Goal: Find specific page/section: Find specific page/section

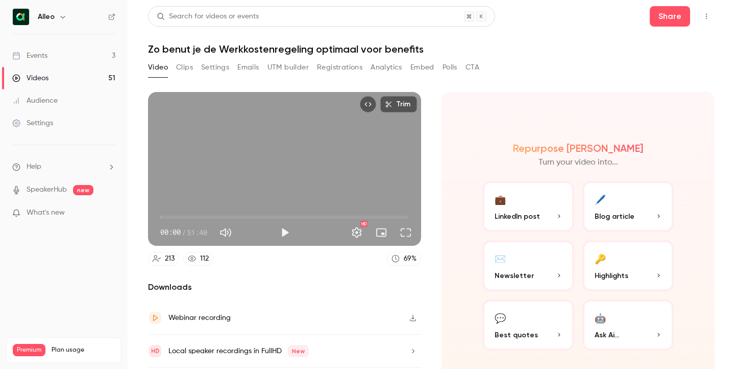
click at [44, 58] on div "Events" at bounding box center [29, 56] width 35 height 10
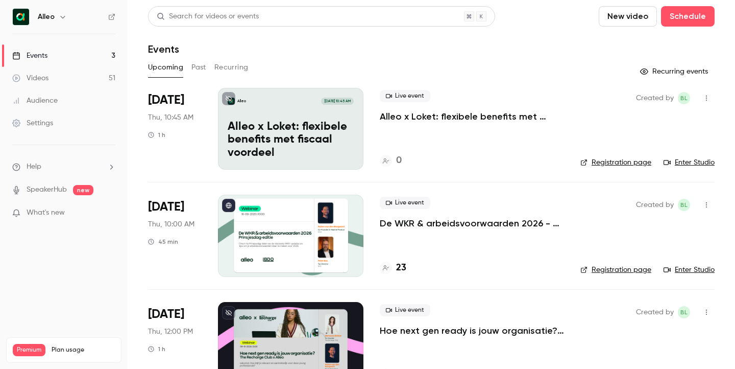
click at [503, 253] on div "Live event De WKR & arbeidsvoorwaarden 2026 - [DATE] editie 23" at bounding box center [472, 236] width 184 height 82
click at [442, 223] on p "De WKR & arbeidsvoorwaarden 2026 - [DATE] editie" at bounding box center [472, 223] width 184 height 12
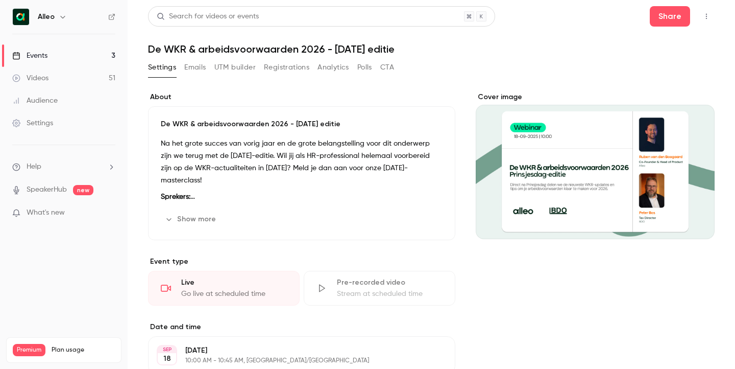
click at [286, 70] on button "Registrations" at bounding box center [286, 67] width 45 height 16
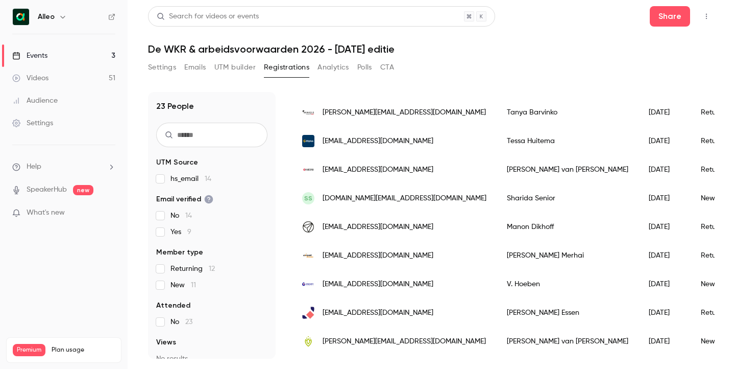
scroll to position [411, 0]
